Goal: Task Accomplishment & Management: Use online tool/utility

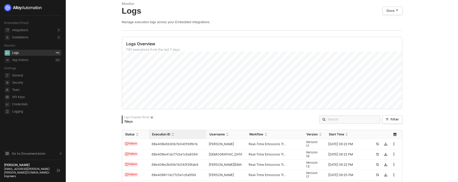
scroll to position [26, 0]
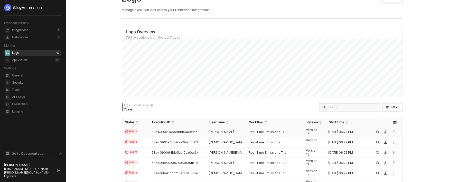
scroll to position [22, 0]
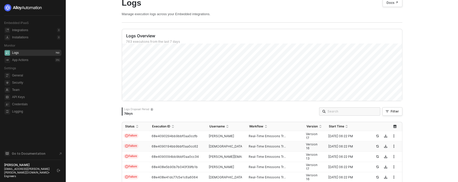
click at [232, 143] on td "vishnu.swaroop+test@..." at bounding box center [226, 146] width 40 height 10
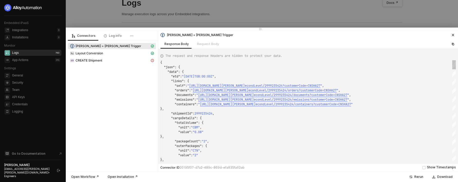
scroll to position [37, 0]
click at [113, 55] on span "Layout Conversion" at bounding box center [112, 53] width 88 height 6
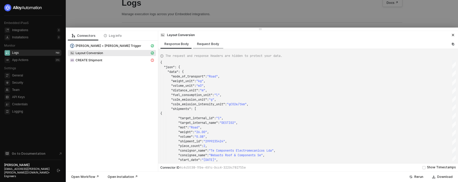
click at [203, 42] on div "Request Body" at bounding box center [208, 44] width 22 height 4
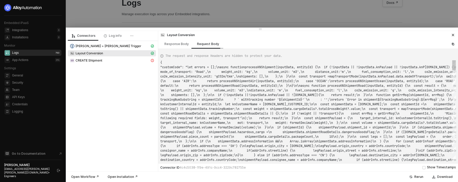
scroll to position [5, 0]
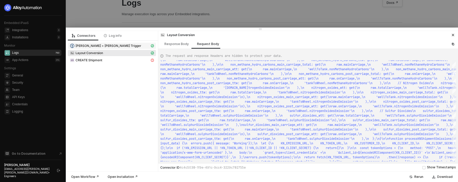
click at [107, 44] on div "[PERSON_NAME] + [PERSON_NAME] Trigger" at bounding box center [110, 45] width 80 height 5
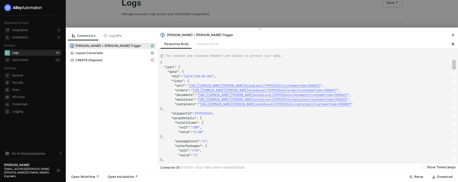
scroll to position [37, 0]
click at [207, 48] on div "Request Body" at bounding box center [208, 44] width 30 height 10
click at [207, 43] on div "Request Body" at bounding box center [208, 44] width 30 height 10
click at [207, 42] on div "Request Body" at bounding box center [208, 44] width 30 height 10
click at [216, 46] on div "Request Body" at bounding box center [208, 44] width 30 height 10
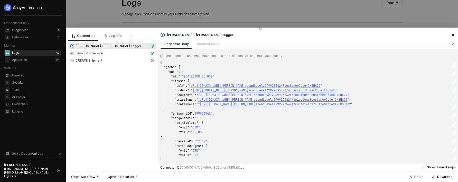
click at [188, 6] on div at bounding box center [229, 91] width 458 height 182
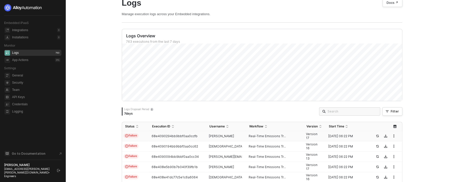
click at [201, 139] on td "68e4090294bb9bbf0aa0ccfb" at bounding box center [177, 136] width 57 height 10
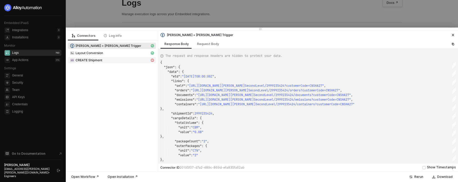
click at [112, 63] on span "CREATE Shipment" at bounding box center [112, 60] width 88 height 6
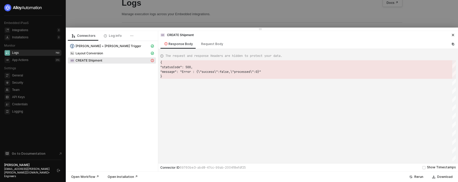
scroll to position [14, 0]
click at [112, 55] on span "Layout Conversion" at bounding box center [112, 53] width 88 height 6
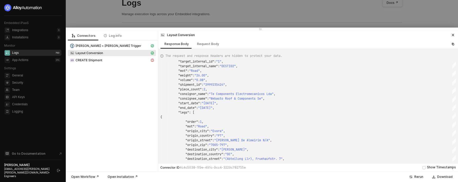
click at [231, 8] on div at bounding box center [229, 91] width 458 height 182
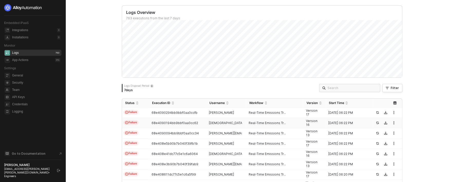
scroll to position [70, 0]
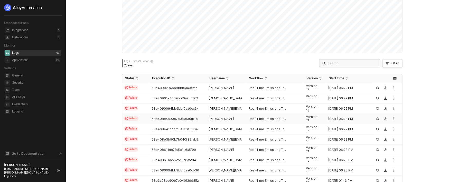
click at [221, 115] on td "[PERSON_NAME]" at bounding box center [226, 119] width 40 height 10
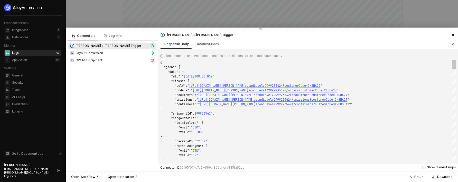
scroll to position [46, 0]
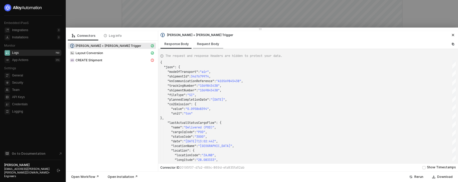
click at [214, 42] on div "Request Body" at bounding box center [208, 44] width 22 height 4
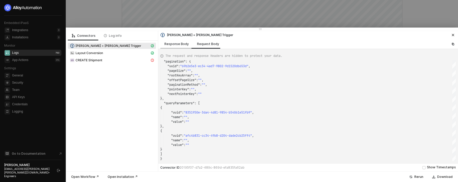
click at [177, 46] on div "Response Body" at bounding box center [176, 44] width 33 height 10
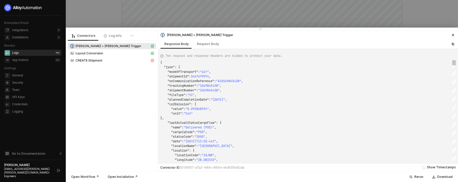
drag, startPoint x: 160, startPoint y: 60, endPoint x: 191, endPoint y: 126, distance: 73.2
click at [196, 156] on div "The request and response Headers are hidden to protect your data. "locationCode…" at bounding box center [308, 106] width 300 height 114
click at [191, 123] on span ""lastActualStatusCargoFlow"" at bounding box center [191, 122] width 49 height 4
click at [206, 104] on div ""co2Emission" : {" at bounding box center [307, 104] width 295 height 5
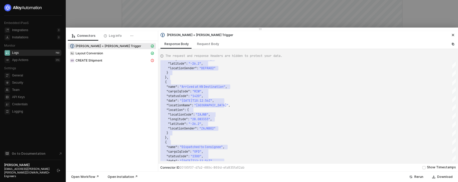
click at [123, 57] on div "Layout Conversion" at bounding box center [112, 53] width 88 height 7
click at [120, 52] on div "Layout Conversion" at bounding box center [110, 53] width 80 height 5
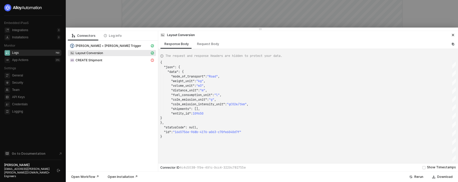
click at [153, 22] on div at bounding box center [229, 91] width 458 height 182
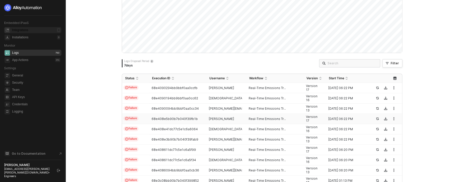
click at [44, 31] on div "Integrations 3" at bounding box center [36, 30] width 48 height 6
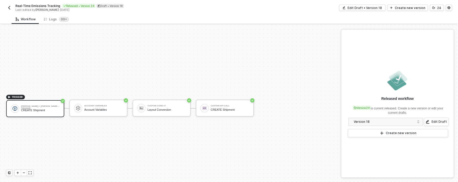
scroll to position [10, 0]
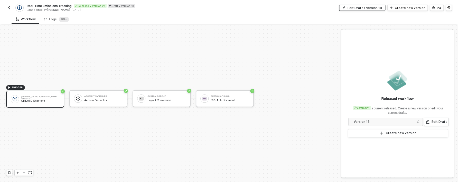
click at [379, 9] on div "Edit Draft • Version 18" at bounding box center [364, 8] width 34 height 4
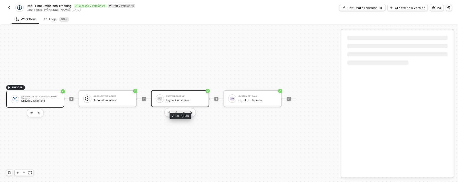
click at [177, 99] on div "Layout Conversion" at bounding box center [185, 99] width 39 height 3
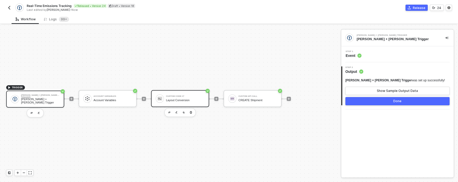
click at [190, 100] on div "Layout Conversion" at bounding box center [185, 99] width 39 height 3
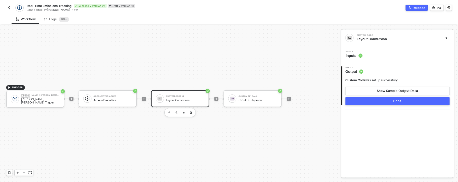
click at [375, 58] on div "Step 1 Inputs" at bounding box center [397, 54] width 111 height 8
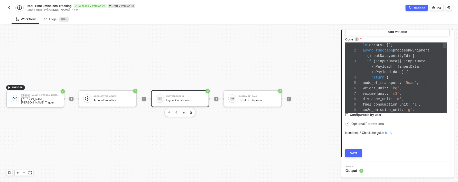
scroll to position [32, 15]
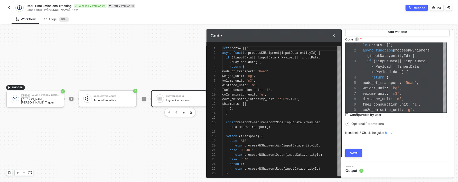
scroll to position [37, 61]
click at [292, 89] on div "fuel_consumption_unit : 'l' ," at bounding box center [281, 90] width 119 height 5
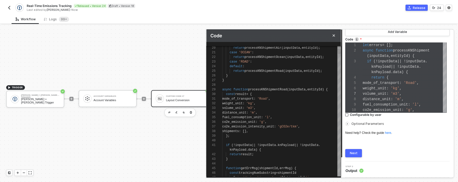
scroll to position [9, 55]
click at [294, 99] on div "mode_of_transport : 'Road' ," at bounding box center [281, 98] width 119 height 5
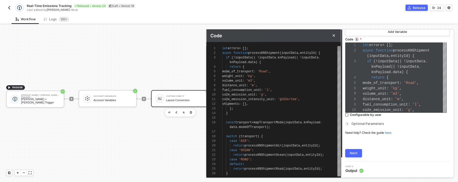
scroll to position [0, 55]
click at [267, 96] on span "," at bounding box center [266, 95] width 2 height 4
click at [258, 65] on div "return {" at bounding box center [281, 66] width 119 height 5
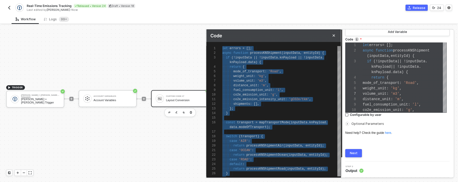
click at [316, 131] on div at bounding box center [281, 131] width 119 height 5
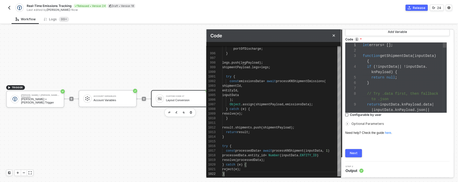
scroll to position [38, 0]
drag, startPoint x: 339, startPoint y: 161, endPoint x: 333, endPoint y: 185, distance: 25.0
click at [350, 156] on button "Next" at bounding box center [353, 153] width 17 height 8
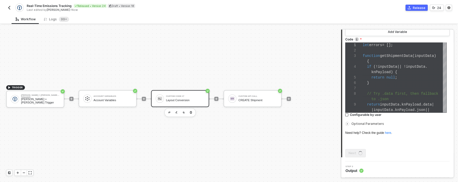
scroll to position [0, 0]
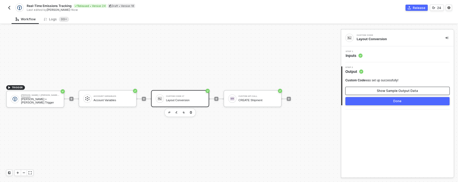
click at [385, 92] on div "Show Sample Output Data" at bounding box center [397, 91] width 41 height 4
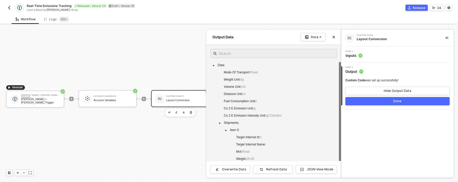
click at [385, 145] on div "Custom Code Layout Conversion Step 1 Inputs 2 Step 2 Output Custom Code was set…" at bounding box center [397, 103] width 112 height 147
click at [106, 99] on div at bounding box center [229, 103] width 458 height 157
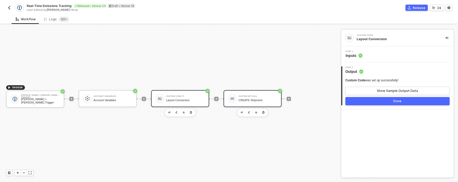
click at [266, 99] on div "CREATE Shipment" at bounding box center [257, 99] width 39 height 3
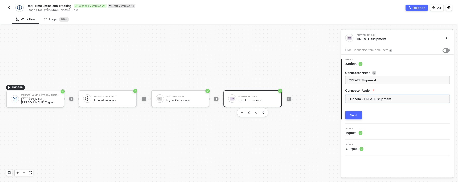
click at [378, 99] on input "Custom - CREATE Shipment" at bounding box center [397, 99] width 104 height 8
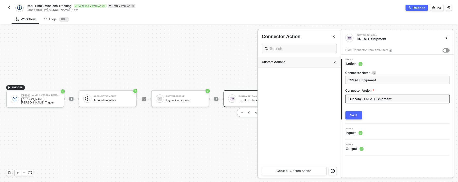
click at [297, 61] on div "Custom Actions" at bounding box center [299, 62] width 75 height 4
click at [321, 87] on icon "icon-edit" at bounding box center [319, 87] width 3 height 3
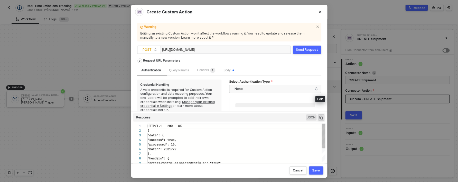
scroll to position [46, 0]
drag, startPoint x: 218, startPoint y: 49, endPoint x: 147, endPoint y: 40, distance: 71.2
click at [162, 46] on div "https://51d16033907c.ngrok-free.app/api/v2/batches/upload" at bounding box center [187, 50] width 51 height 8
click at [313, 167] on button "Save" at bounding box center [316, 170] width 14 height 8
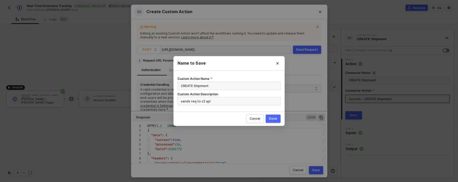
click at [273, 120] on div "Done" at bounding box center [273, 118] width 8 height 4
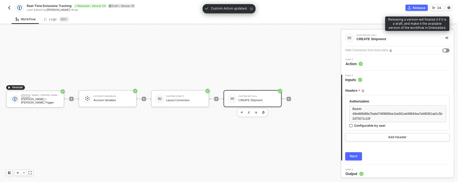
click at [417, 6] on div "Release" at bounding box center [419, 8] width 13 height 4
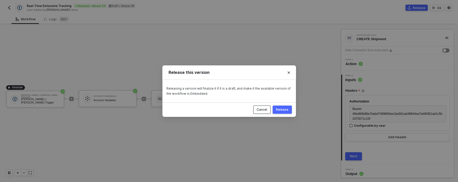
drag, startPoint x: 265, startPoint y: 106, endPoint x: 269, endPoint y: 109, distance: 4.9
click at [265, 106] on button "Cancel" at bounding box center [261, 109] width 17 height 8
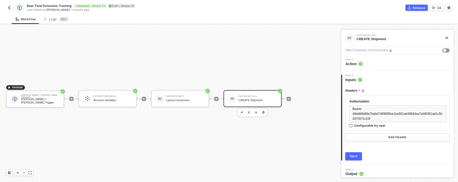
click at [361, 156] on button "Next" at bounding box center [353, 156] width 17 height 8
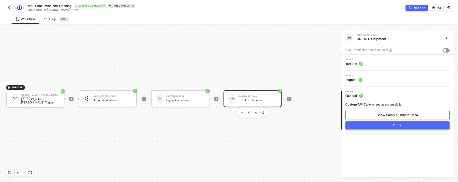
click at [392, 113] on div "Show Sample Output Data" at bounding box center [397, 115] width 41 height 4
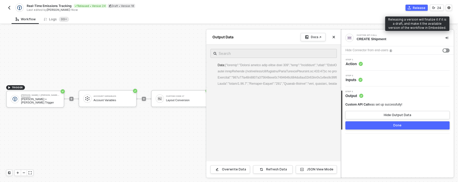
click at [422, 8] on div "Release" at bounding box center [419, 8] width 13 height 4
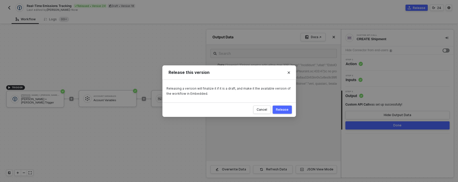
click at [285, 108] on div "Release" at bounding box center [282, 109] width 13 height 4
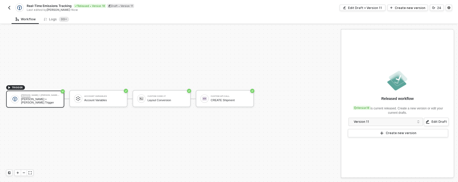
click at [5, 6] on div "Real-Time Emissions Tracking Released • Version 18 Draft • Version 11 Last edit…" at bounding box center [229, 7] width 458 height 14
click at [8, 8] on img "button" at bounding box center [9, 8] width 4 height 4
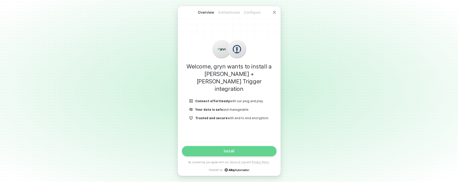
click at [244, 149] on button "Install" at bounding box center [229, 151] width 95 height 10
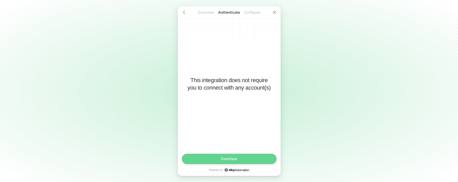
click at [238, 156] on button "Continue" at bounding box center [229, 158] width 95 height 10
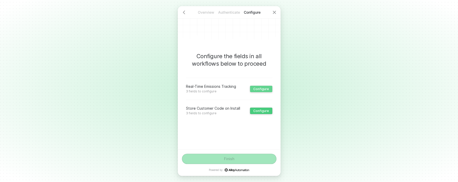
click at [262, 89] on div "Configure" at bounding box center [261, 89] width 16 height 4
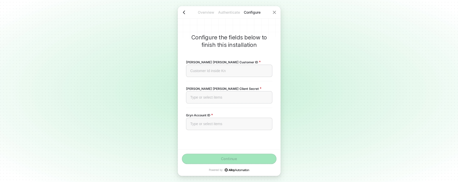
click at [181, 10] on div at bounding box center [184, 12] width 12 height 12
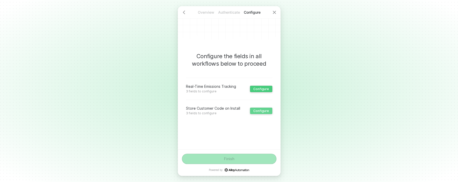
click at [258, 112] on div "Configure" at bounding box center [261, 111] width 16 height 4
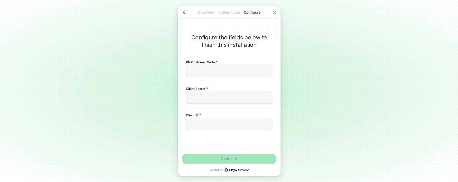
click at [185, 15] on div at bounding box center [184, 12] width 12 height 12
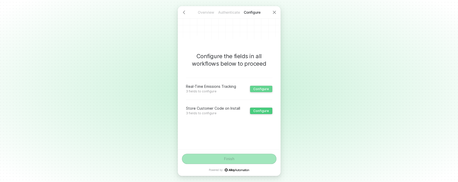
click at [251, 90] on button "Configure" at bounding box center [261, 89] width 22 height 6
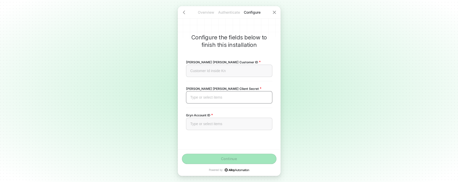
click at [213, 98] on div "Type or select items ﻿" at bounding box center [229, 97] width 78 height 4
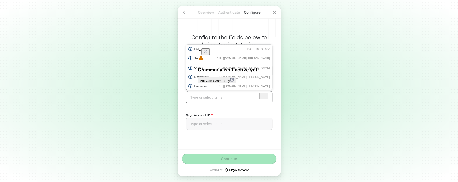
click at [210, 98] on div "Type or select items ﻿" at bounding box center [229, 97] width 78 height 4
click at [226, 122] on div "Type or select items ﻿" at bounding box center [229, 123] width 78 height 4
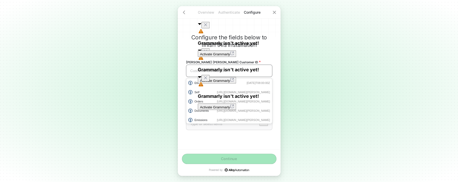
click at [193, 68] on div "Customer Id inside Kn ﻿" at bounding box center [229, 70] width 86 height 12
click at [193, 70] on div "Customer Id inside Kn ﻿" at bounding box center [229, 71] width 78 height 4
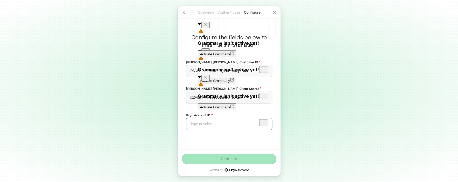
click at [214, 126] on div "Type or select items ﻿" at bounding box center [229, 123] width 86 height 12
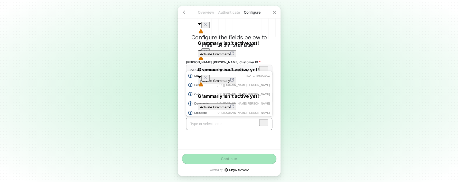
click at [211, 125] on div "Type or select items ﻿" at bounding box center [229, 123] width 78 height 4
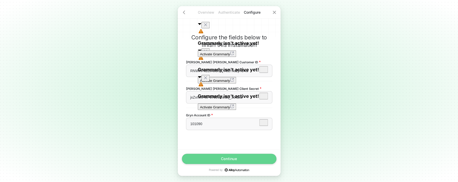
click at [208, 158] on button "Continue" at bounding box center [229, 158] width 95 height 10
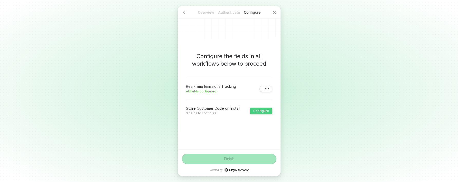
click at [256, 114] on div "Store Customer Code on Install 3 fields to configure Configure" at bounding box center [229, 107] width 86 height 16
click at [256, 112] on div "Configure" at bounding box center [261, 111] width 16 height 4
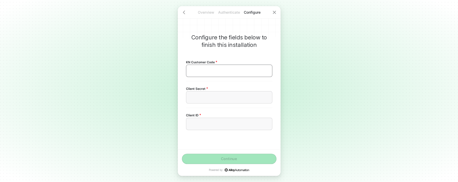
click at [222, 70] on div "﻿" at bounding box center [229, 71] width 78 height 4
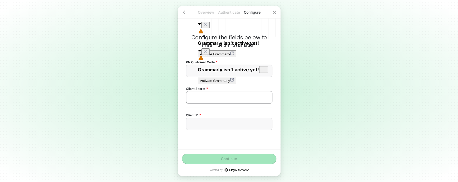
click at [211, 101] on div "﻿" at bounding box center [229, 97] width 86 height 12
click at [211, 100] on div "﻿" at bounding box center [229, 97] width 86 height 12
click at [215, 123] on div "﻿" at bounding box center [229, 123] width 78 height 4
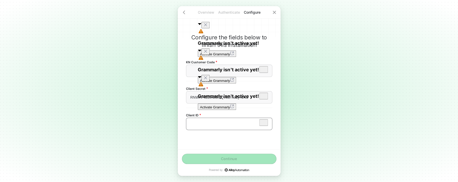
click at [215, 123] on div "﻿" at bounding box center [229, 123] width 78 height 4
click at [191, 98] on span "RNWHPifzEfAJSrZQVbLYxaZjYD4a" at bounding box center [219, 97] width 58 height 4
click at [186, 87] on span "Client Secret" at bounding box center [197, 88] width 22 height 4
click at [210, 81] on button at bounding box center [205, 78] width 8 height 6
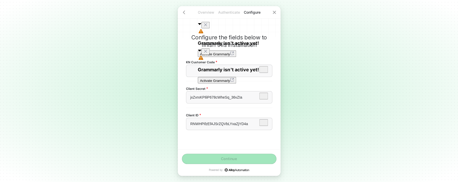
click at [207, 52] on icon "Close" at bounding box center [205, 51] width 4 height 4
click at [207, 27] on icon "Close" at bounding box center [205, 25] width 4 height 4
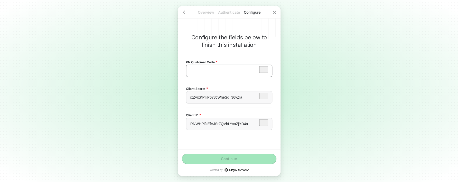
click at [228, 72] on div "﻿" at bounding box center [229, 71] width 78 height 4
drag, startPoint x: 219, startPoint y: 73, endPoint x: 217, endPoint y: 68, distance: 5.5
click at [219, 73] on div "﻿" at bounding box center [229, 70] width 86 height 12
click at [219, 69] on div "﻿" at bounding box center [229, 71] width 78 height 4
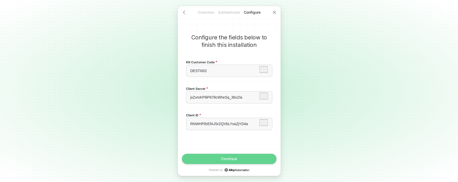
click at [242, 156] on button "Continue" at bounding box center [229, 158] width 95 height 10
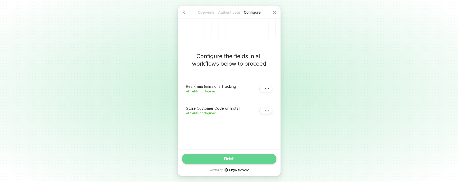
click at [240, 162] on button "Finish" at bounding box center [229, 158] width 95 height 10
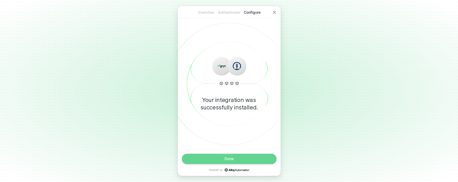
click at [238, 159] on button "Done" at bounding box center [229, 158] width 95 height 10
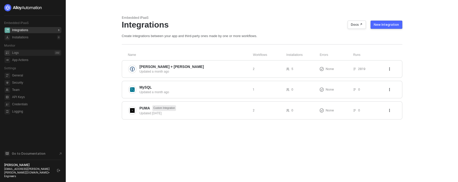
click at [32, 54] on div "Logs 232" at bounding box center [36, 53] width 48 height 6
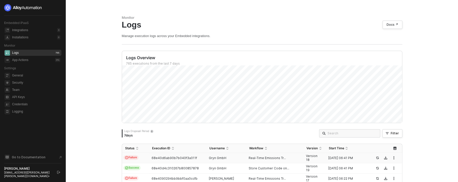
click at [294, 157] on div "Real-Time Emissions Tr..." at bounding box center [272, 158] width 53 height 4
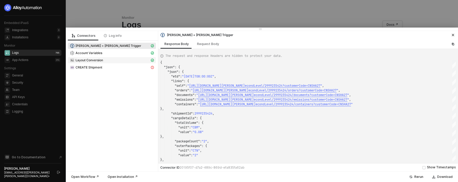
click at [112, 58] on div "Layout Conversion" at bounding box center [110, 60] width 80 height 5
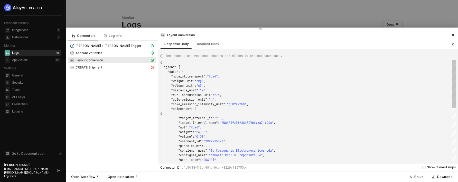
scroll to position [46, 0]
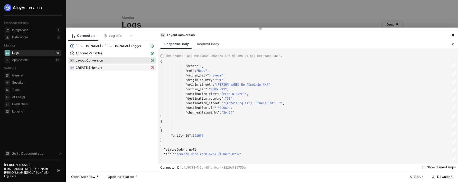
click at [101, 67] on span "CREATE Shipment" at bounding box center [88, 67] width 27 height 4
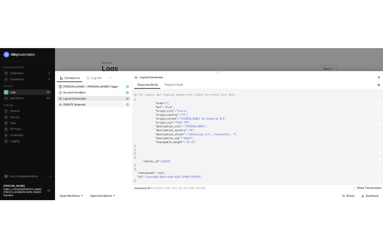
scroll to position [14, 0]
